Goal: Navigation & Orientation: Find specific page/section

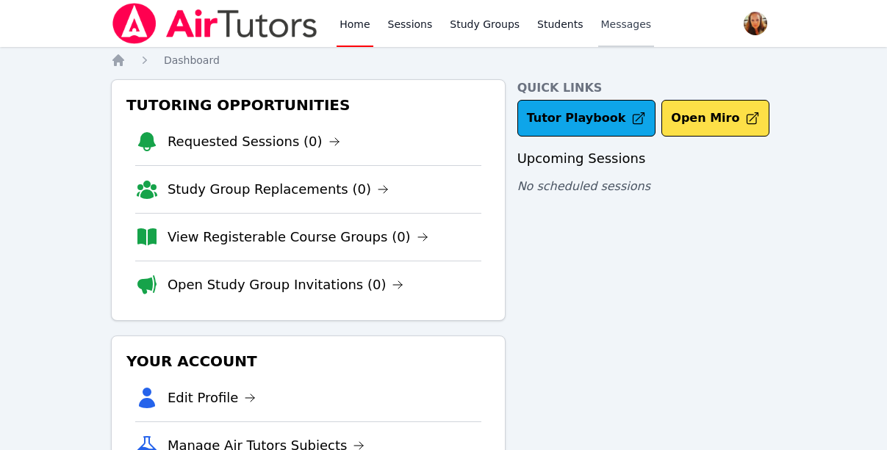
click at [628, 27] on span "Messages" at bounding box center [626, 24] width 51 height 15
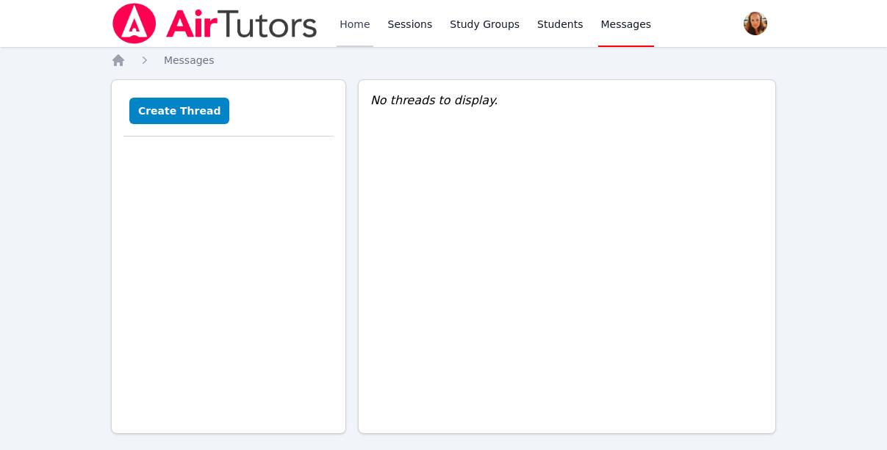
click at [345, 25] on link "Home" at bounding box center [355, 23] width 36 height 47
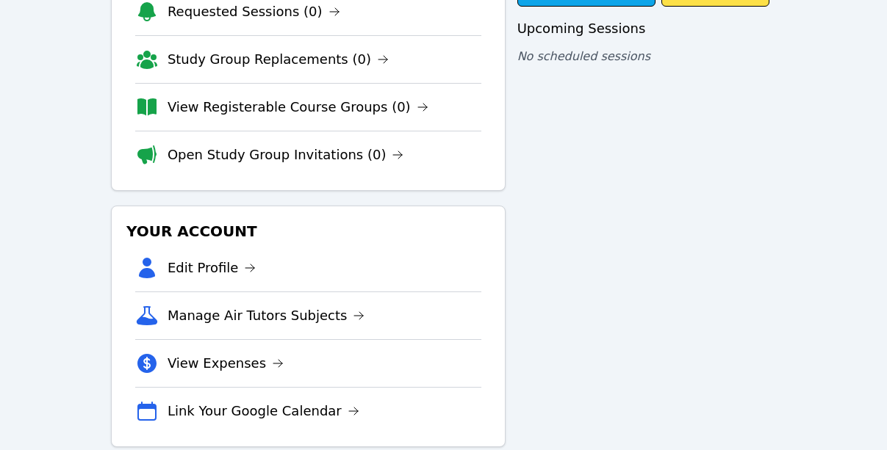
scroll to position [129, 0]
click at [292, 317] on link "Manage Air Tutors Subjects" at bounding box center [267, 316] width 198 height 21
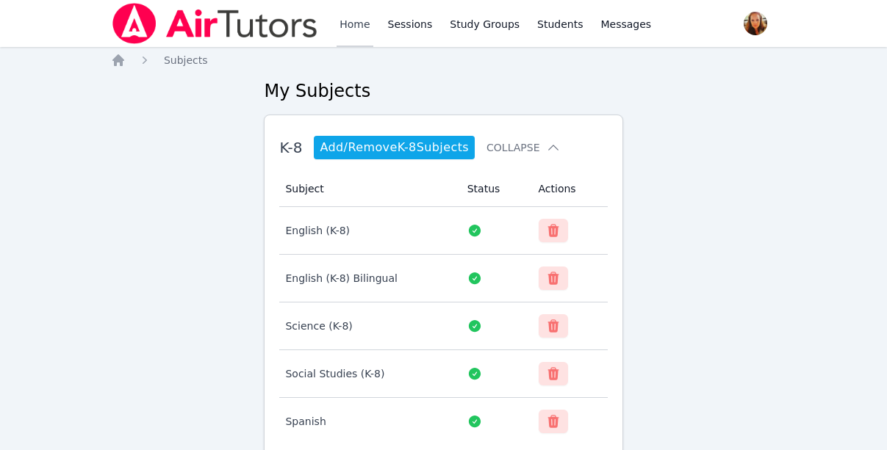
click at [359, 15] on link "Home" at bounding box center [355, 23] width 36 height 47
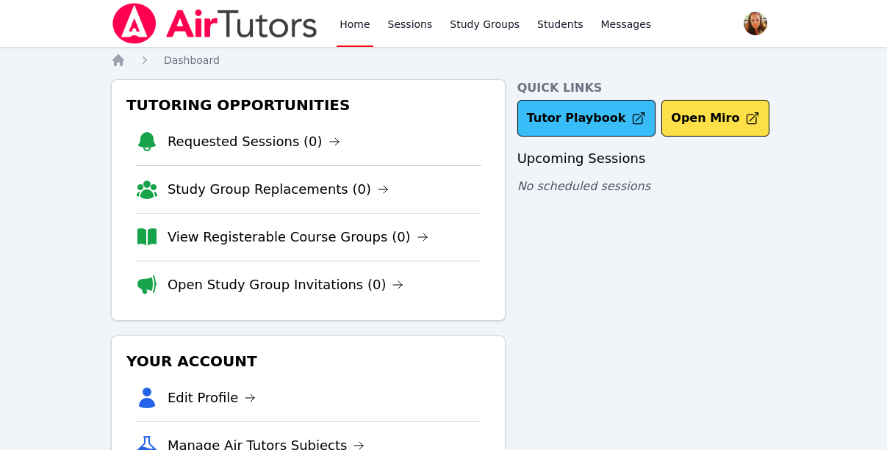
click at [562, 112] on link "Tutor Playbook" at bounding box center [586, 118] width 139 height 37
click at [223, 27] on img at bounding box center [215, 23] width 208 height 41
click at [408, 23] on link "Sessions" at bounding box center [410, 23] width 51 height 47
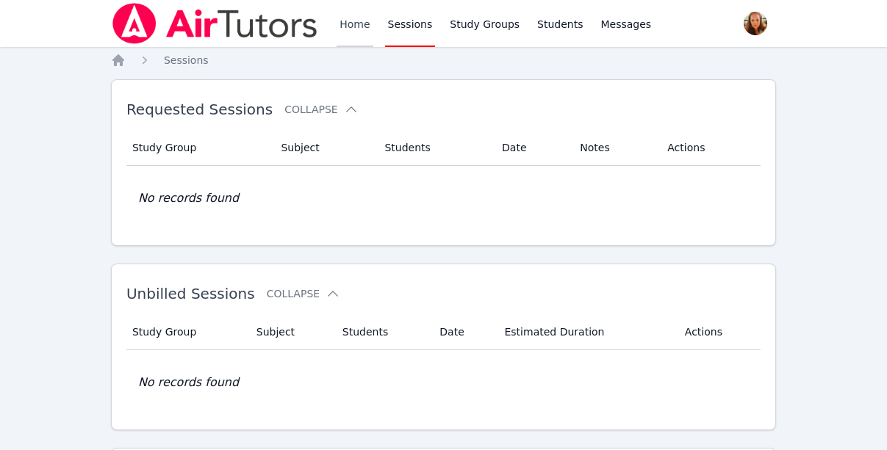
click at [348, 24] on link "Home" at bounding box center [355, 23] width 36 height 47
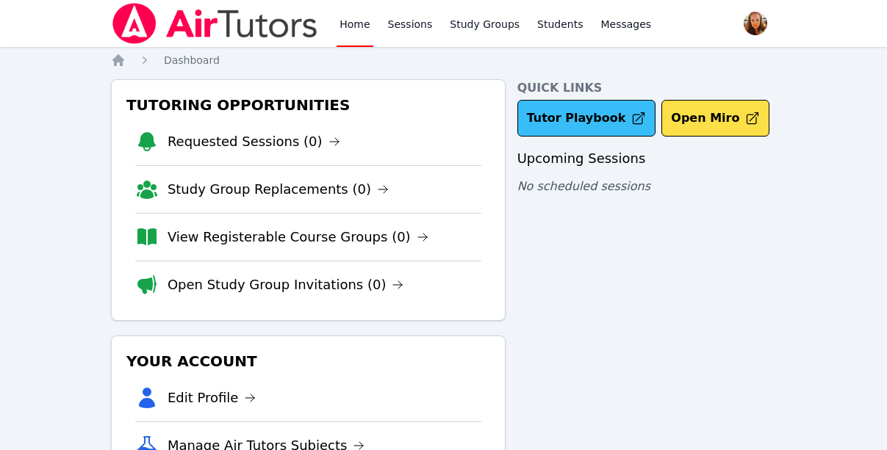
click at [597, 109] on link "Tutor Playbook" at bounding box center [586, 118] width 139 height 37
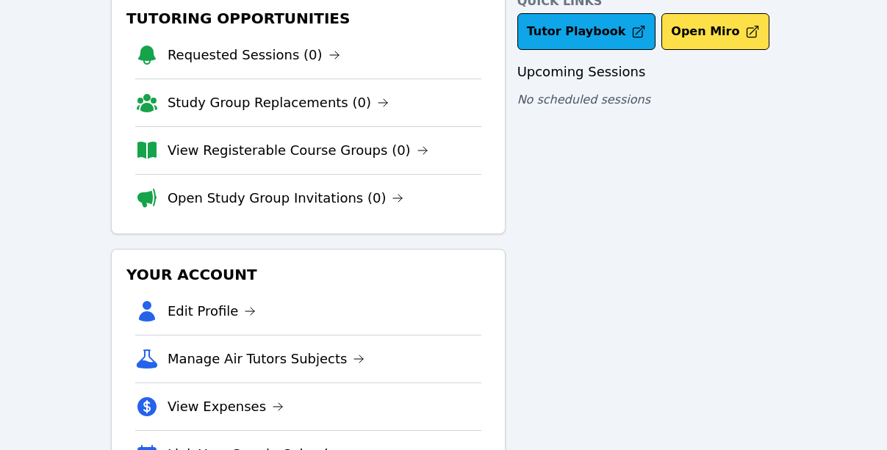
scroll to position [157, 0]
